Goal: Find specific page/section: Find specific page/section

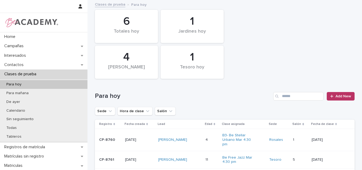
scroll to position [106, 0]
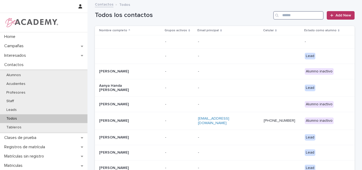
click at [299, 18] on input "Search" at bounding box center [298, 15] width 50 height 8
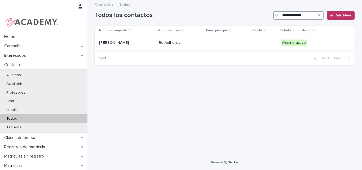
type input "**********"
click at [121, 47] on td "Maria Jose Alzate Morales" at bounding box center [126, 42] width 62 height 15
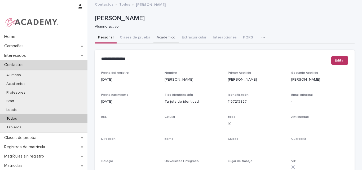
click at [157, 36] on button "Académico" at bounding box center [166, 37] width 25 height 11
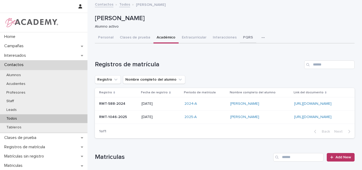
click at [240, 37] on button "PQRS" at bounding box center [248, 37] width 16 height 11
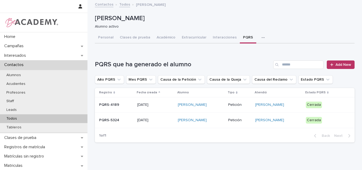
scroll to position [18, 0]
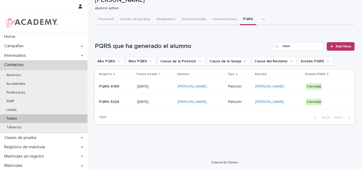
click at [119, 104] on div "PQRS-5324" at bounding box center [116, 102] width 34 height 9
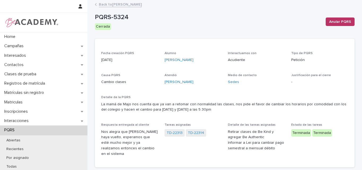
click at [136, 3] on link "Back to Maria Jose Alzate Morales" at bounding box center [120, 4] width 43 height 6
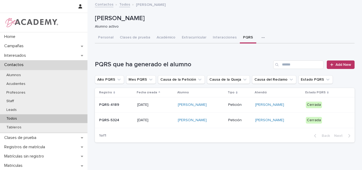
click at [21, 116] on div "Todos" at bounding box center [44, 118] width 88 height 9
